Goal: Transaction & Acquisition: Purchase product/service

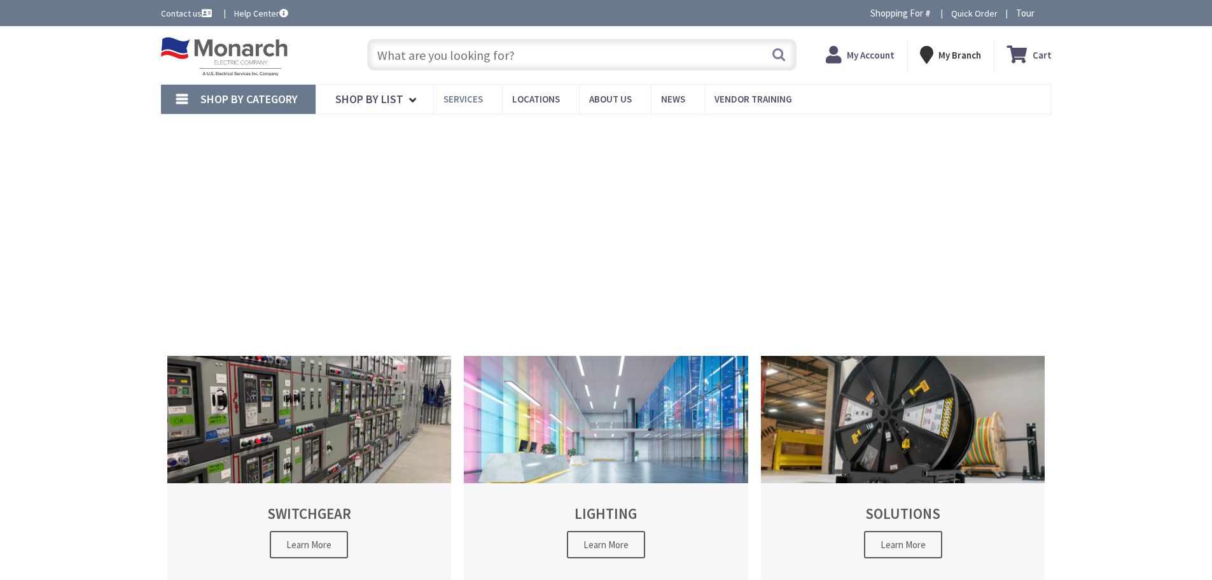
type input "[GEOGRAPHIC_DATA], [GEOGRAPHIC_DATA]"
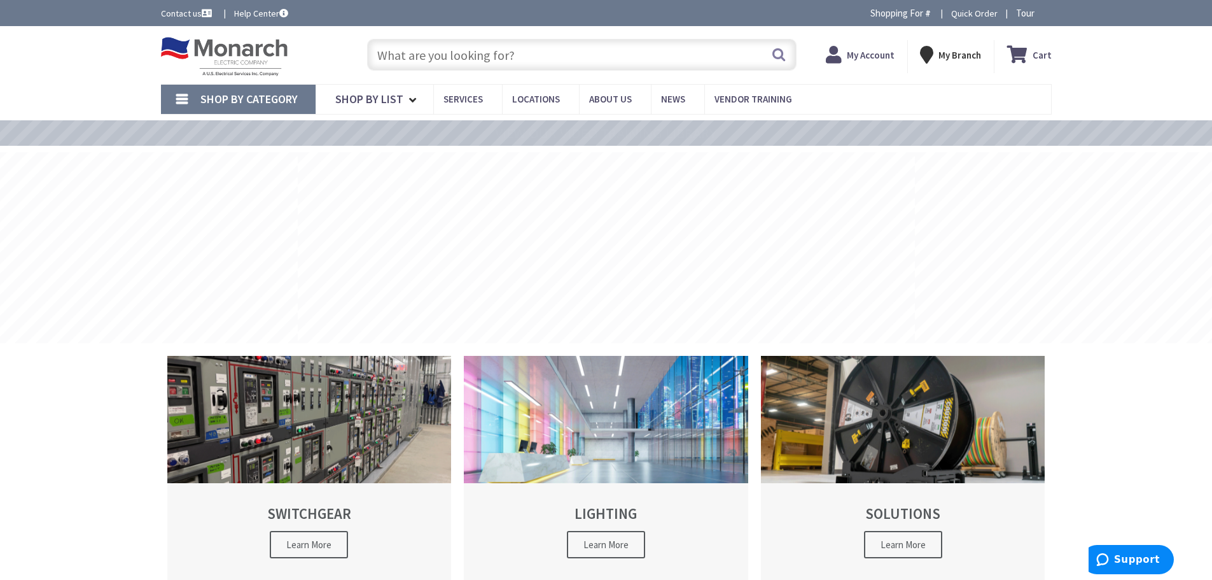
click at [858, 52] on strong "My Account" at bounding box center [871, 55] width 48 height 12
click at [511, 61] on input "text" at bounding box center [581, 55] width 429 height 32
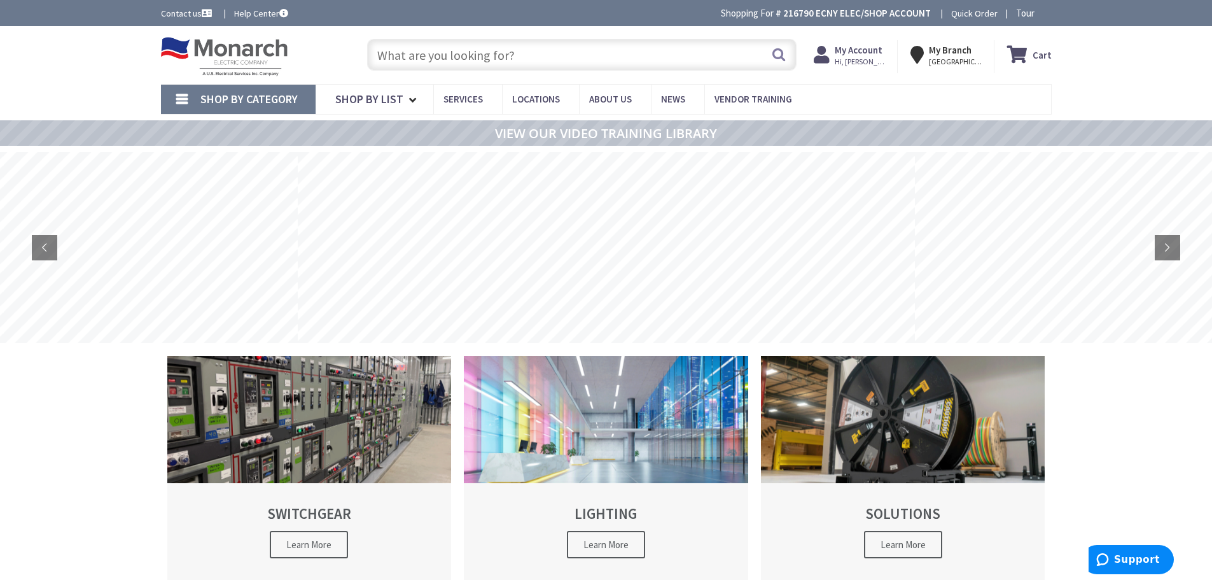
paste input "Marc Terilli | President 48 Grand Street | New Rochelle | NY | 10801 Tel: 914.6…"
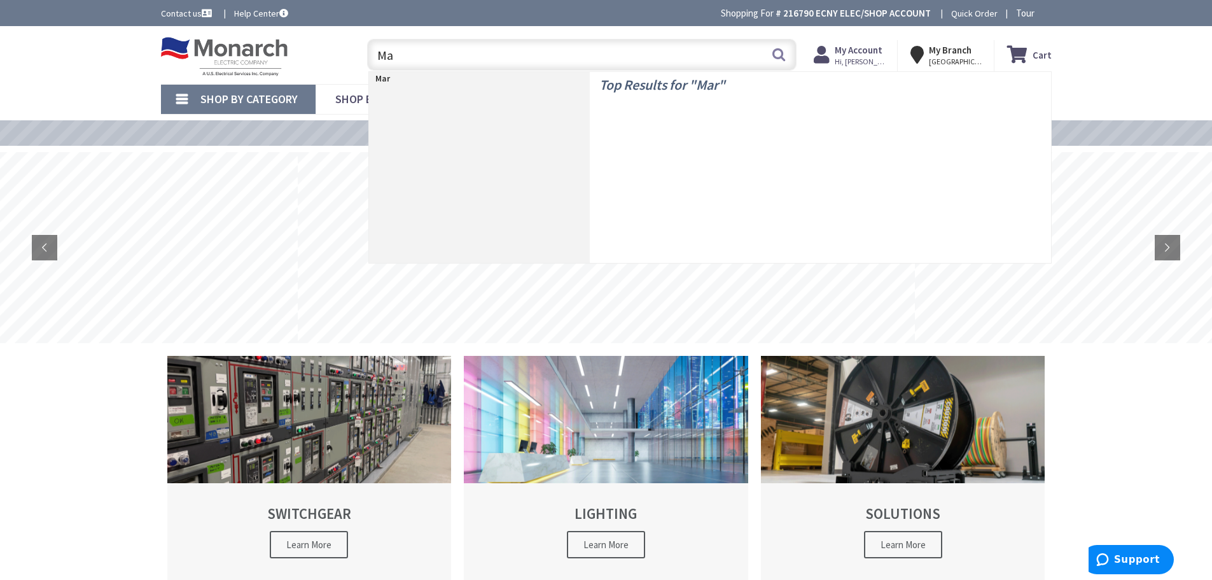
type input "M"
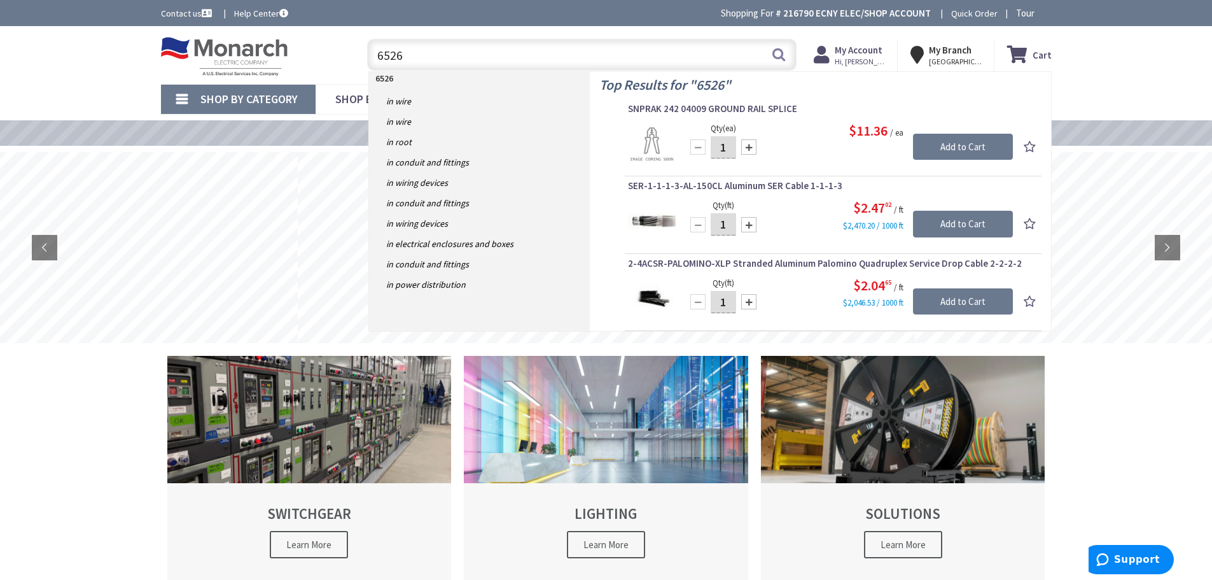
type input "6526I"
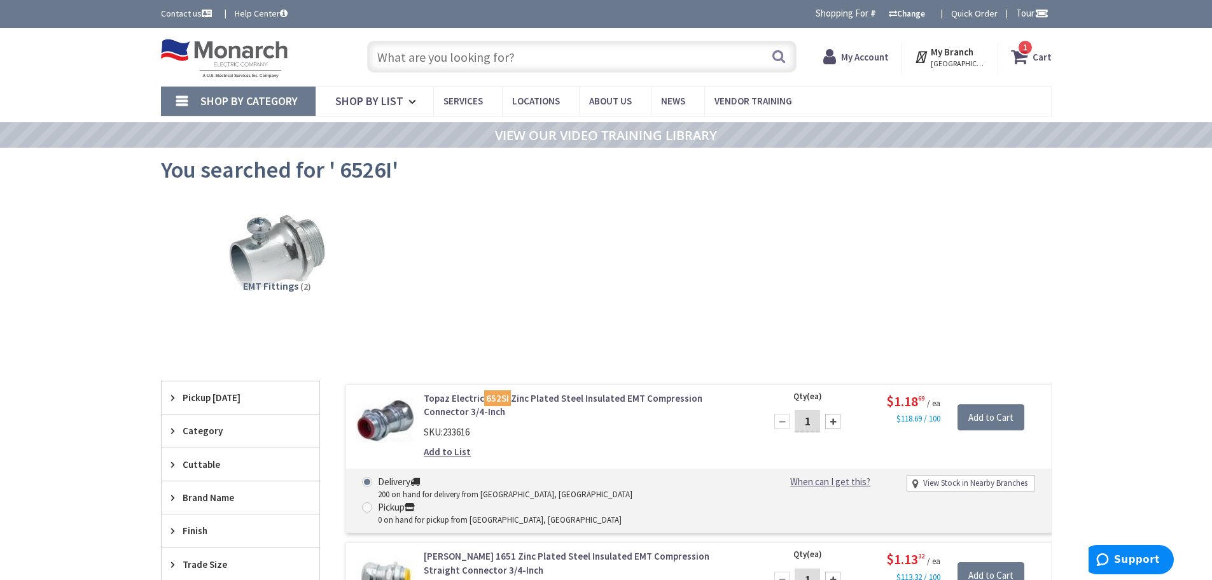
click at [518, 59] on input "text" at bounding box center [581, 57] width 429 height 32
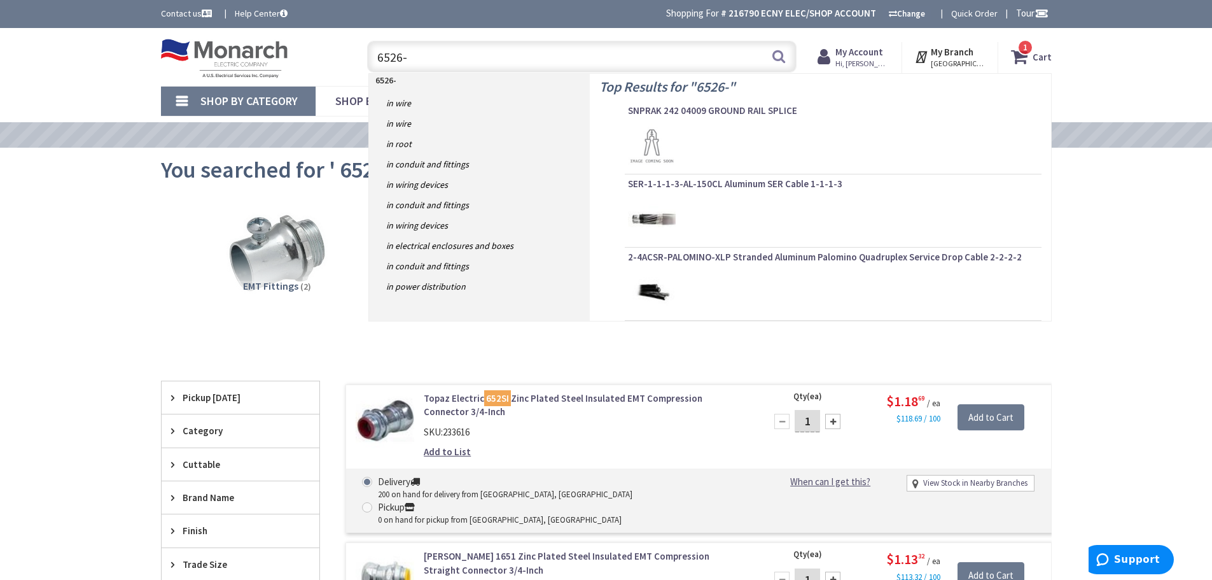
type input "6526-I"
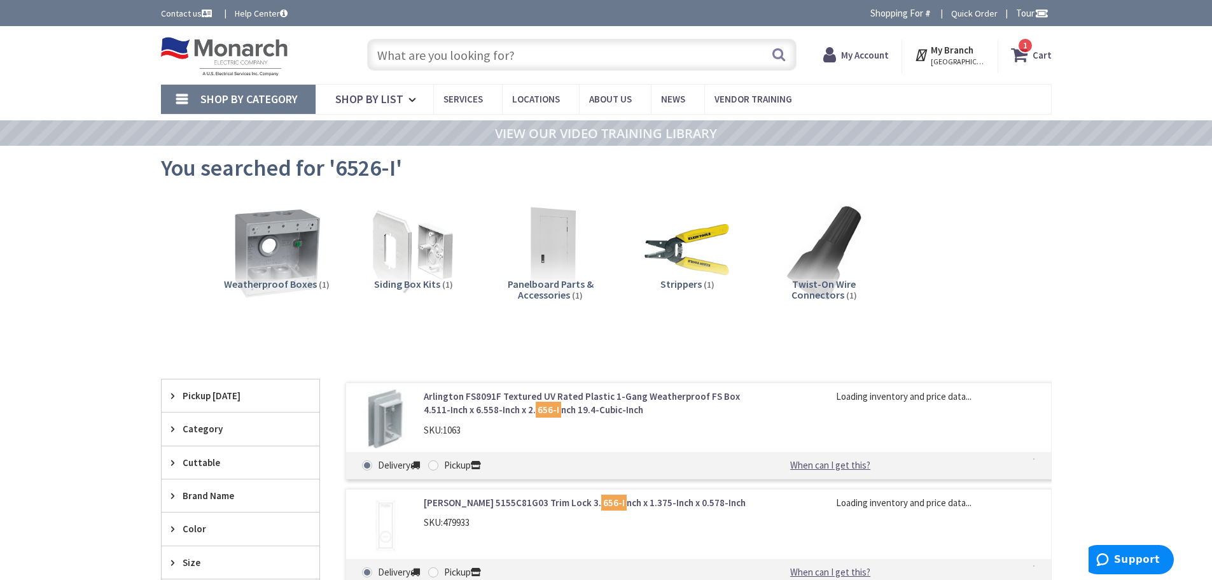
click at [377, 50] on input "text" at bounding box center [581, 55] width 429 height 32
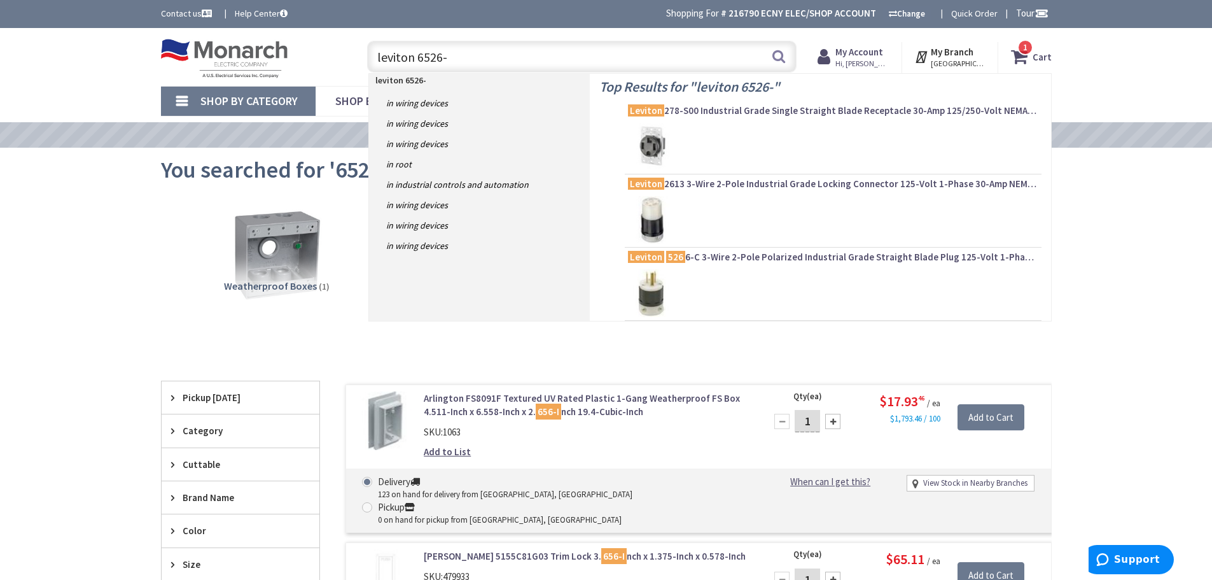
type input "leviton 6526-I"
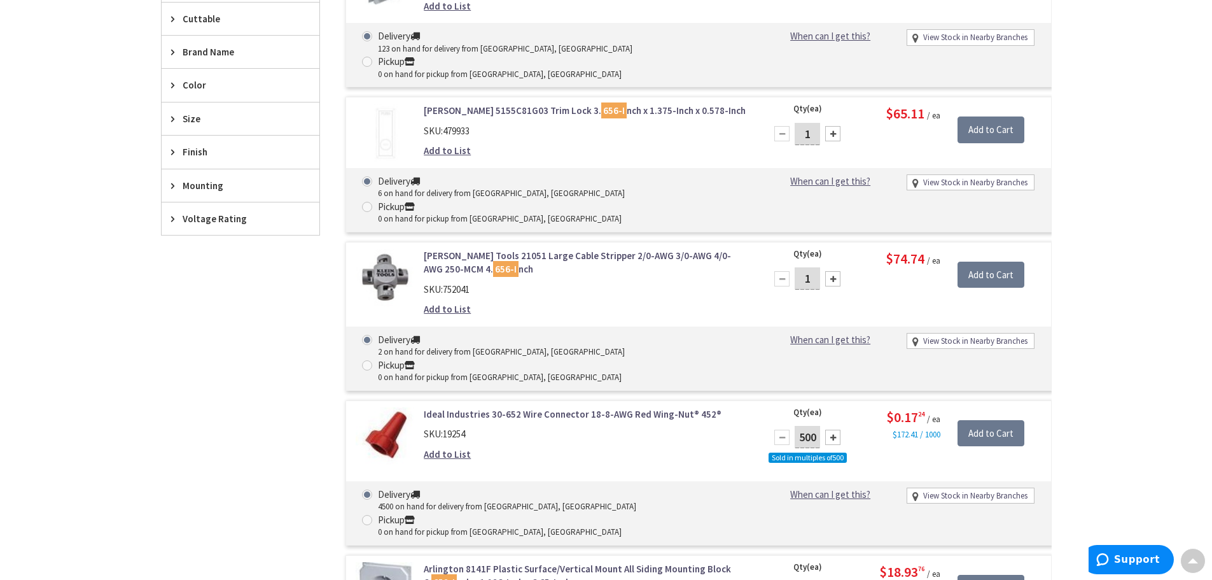
scroll to position [700, 0]
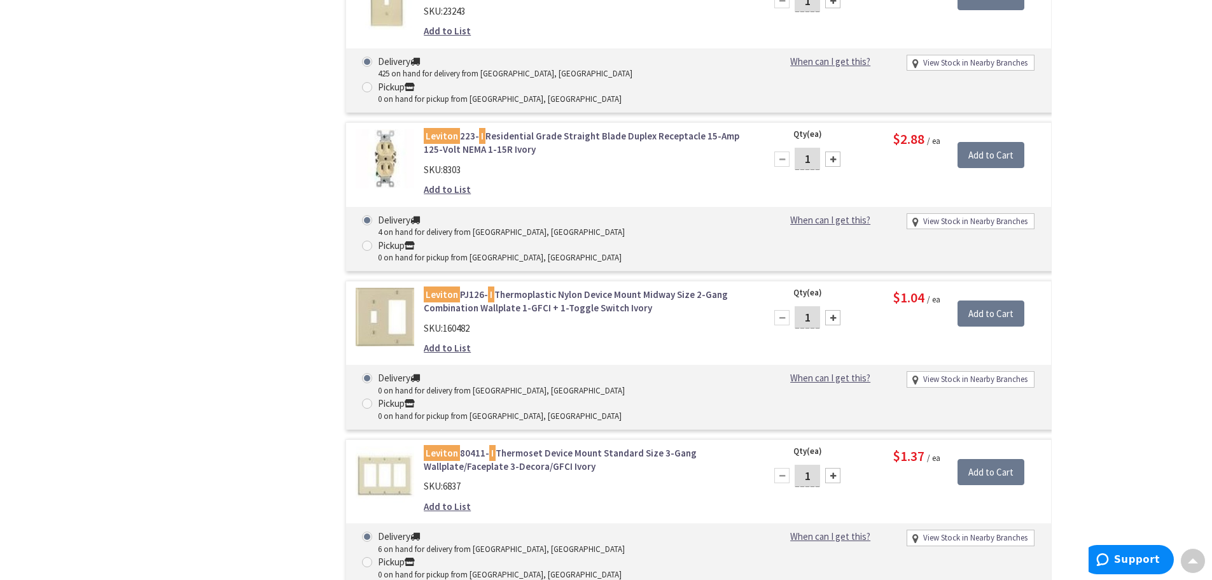
scroll to position [5346, 0]
